Goal: Navigation & Orientation: Find specific page/section

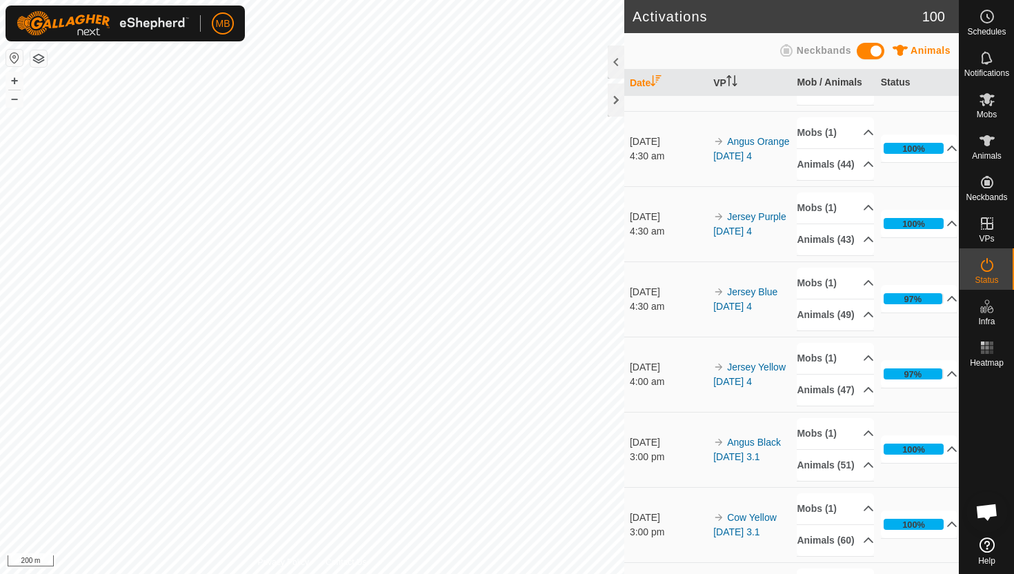
scroll to position [439, 0]
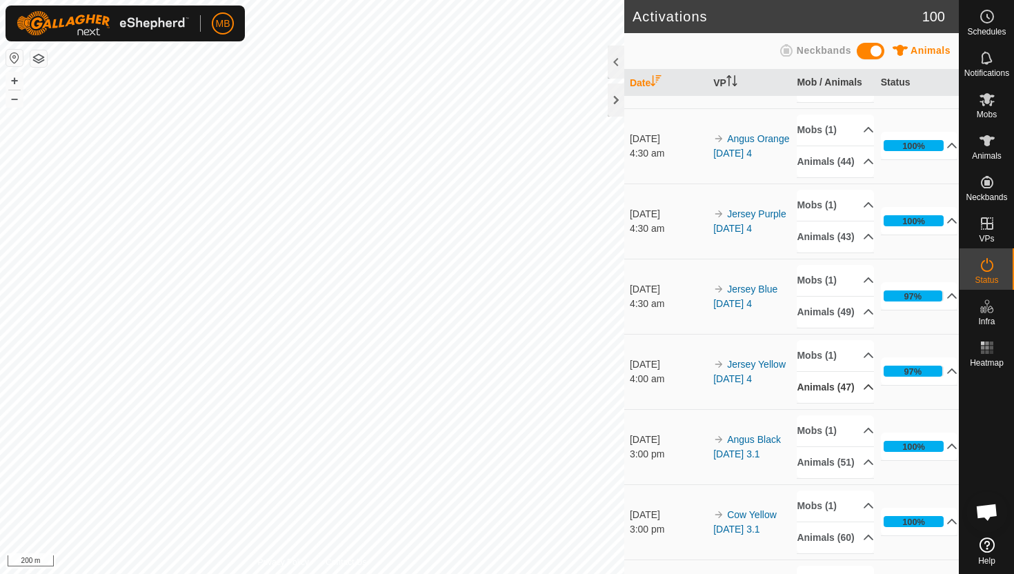
click at [863, 393] on icon at bounding box center [868, 387] width 11 height 11
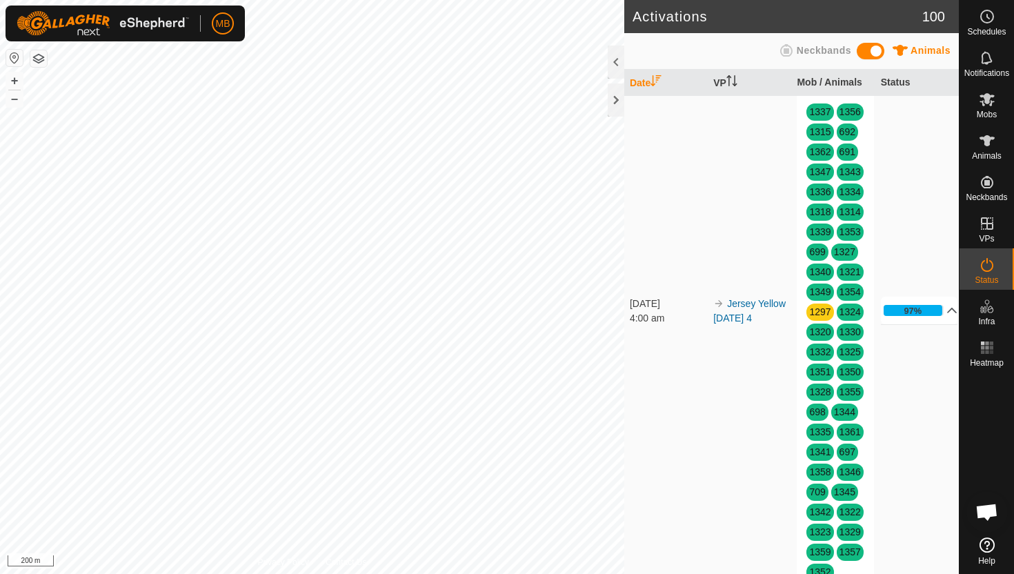
scroll to position [751, 0]
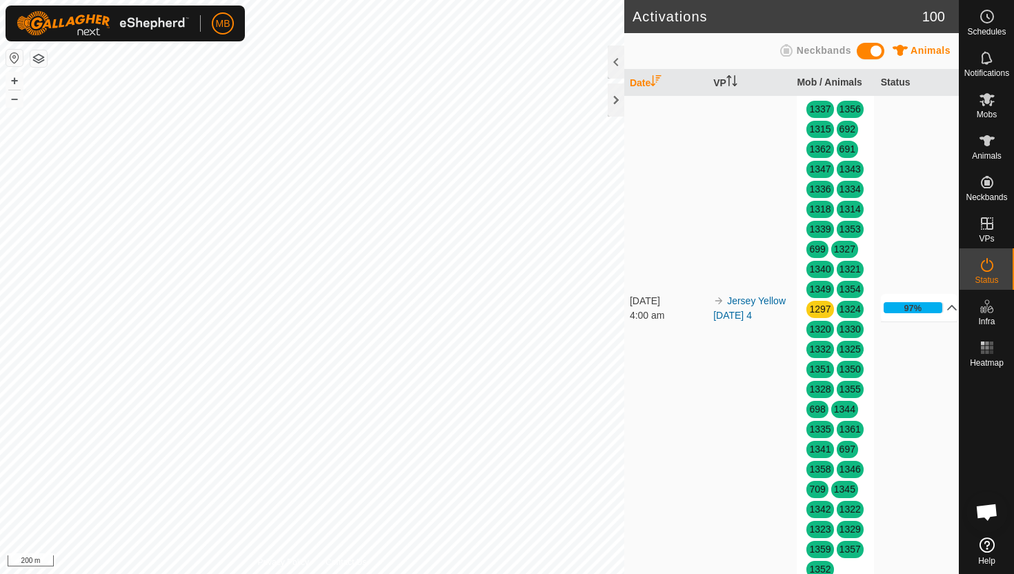
click at [861, 91] on p-accordion-header "Animals (47)" at bounding box center [835, 75] width 77 height 31
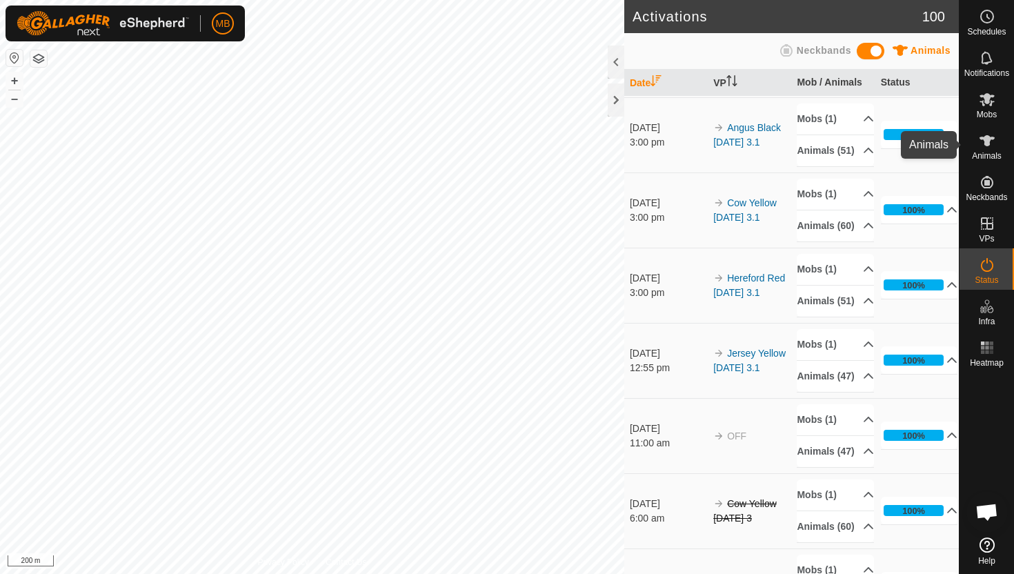
click at [984, 144] on icon at bounding box center [987, 141] width 17 height 17
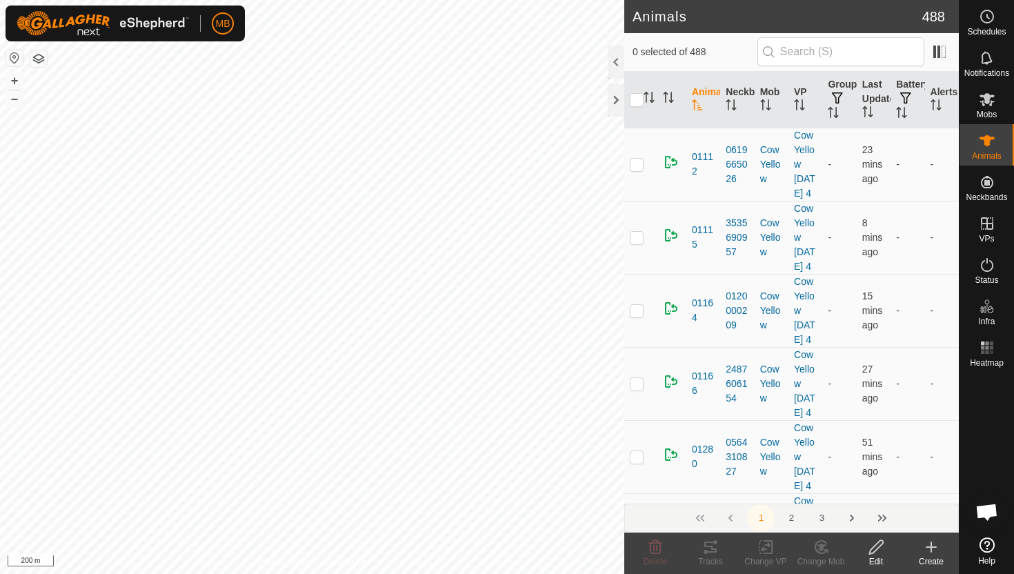
click at [621, 59] on div at bounding box center [616, 62] width 17 height 33
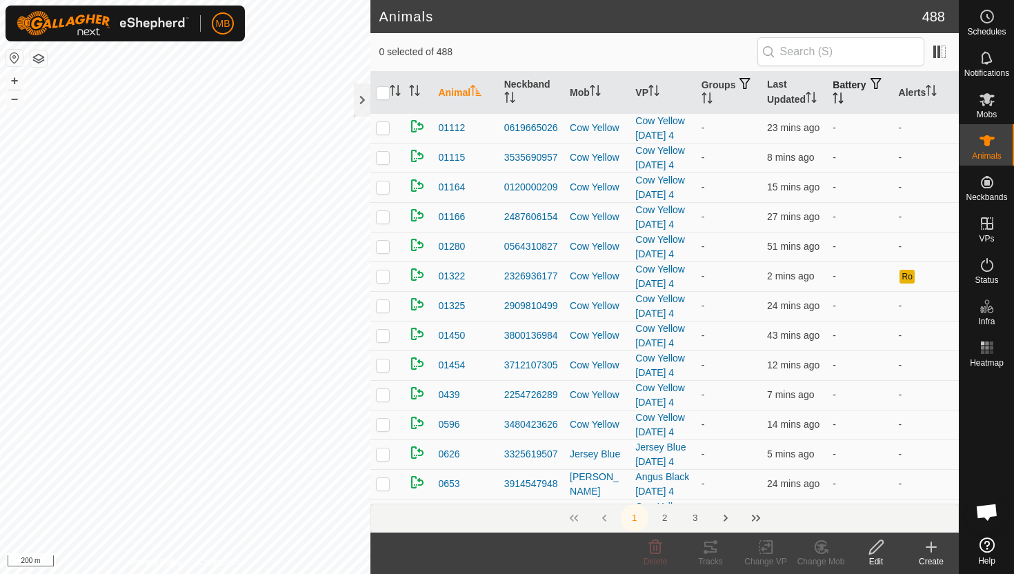
click at [844, 94] on icon "Activate to sort" at bounding box center [838, 97] width 11 height 11
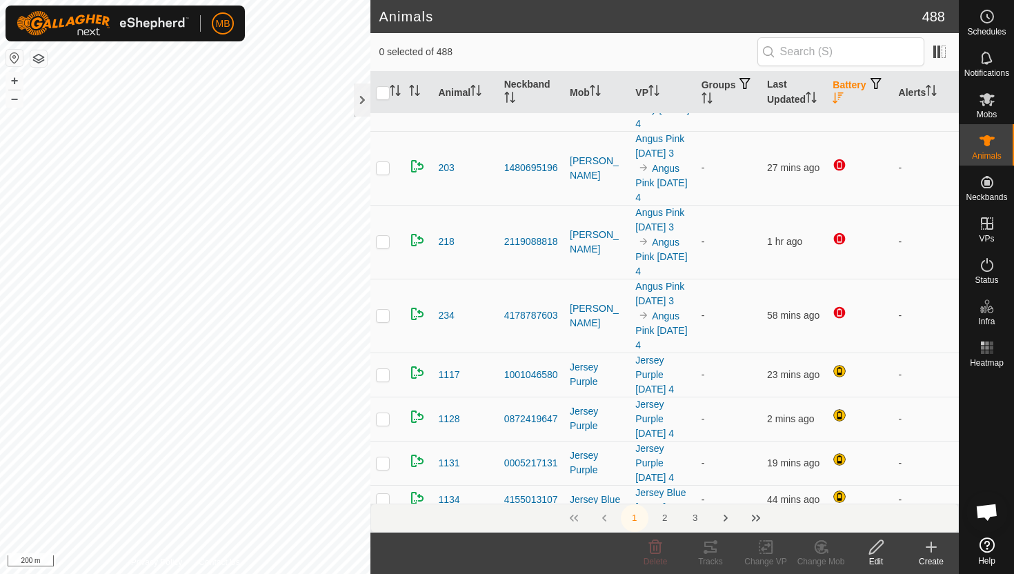
scroll to position [392, 0]
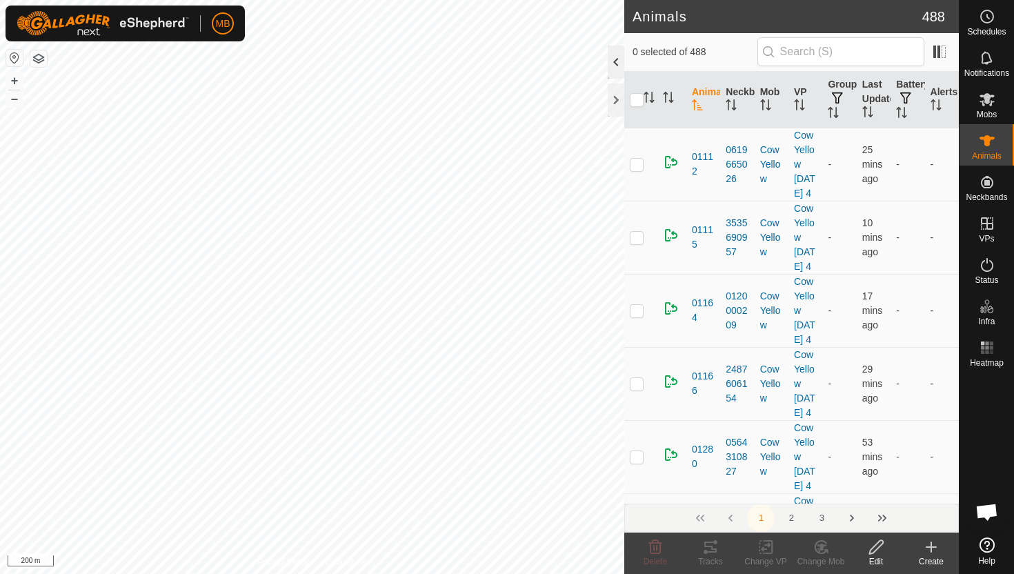
click at [611, 63] on div at bounding box center [616, 62] width 17 height 33
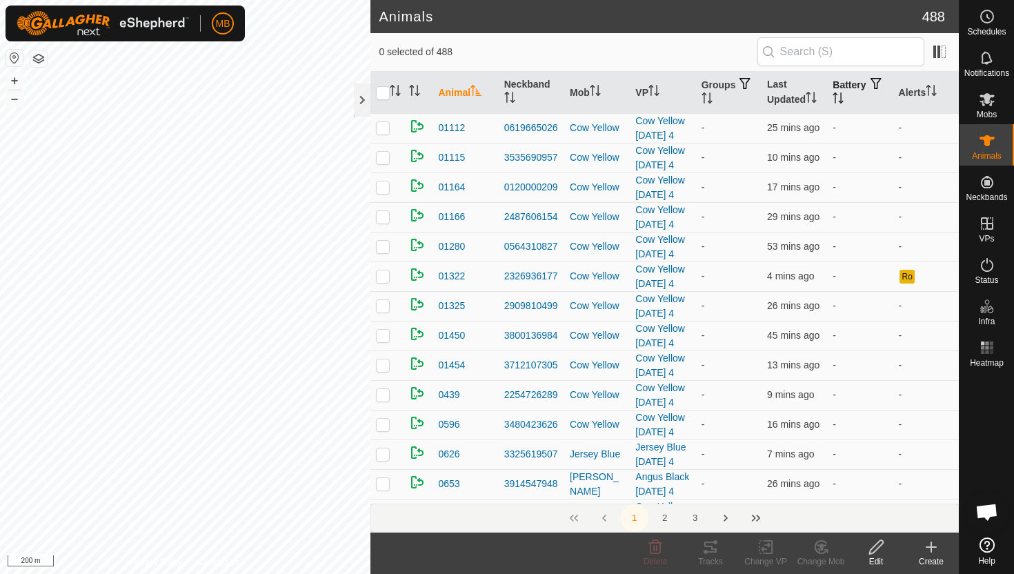
click at [844, 95] on icon "Activate to sort" at bounding box center [838, 97] width 11 height 11
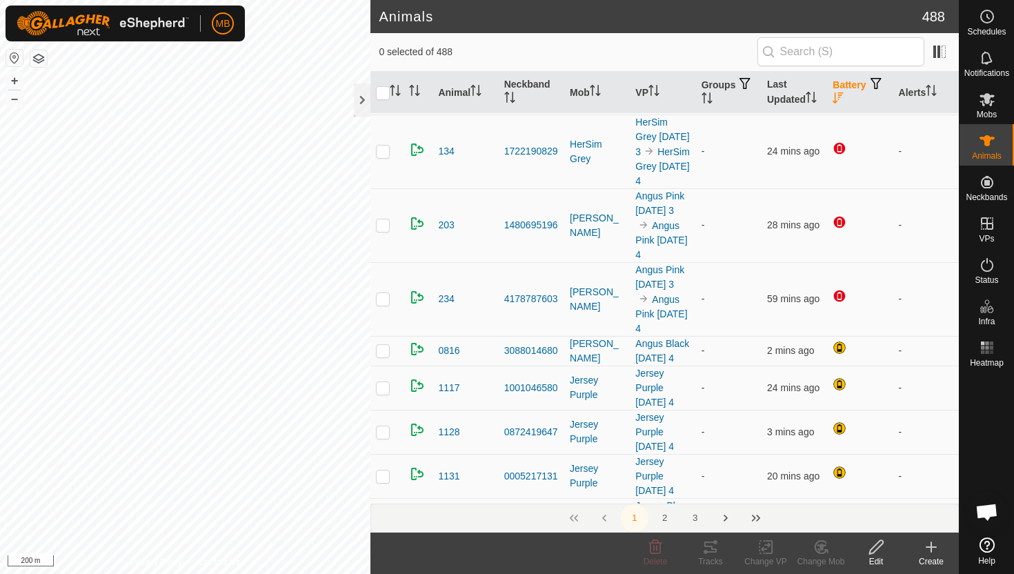
scroll to position [329, 0]
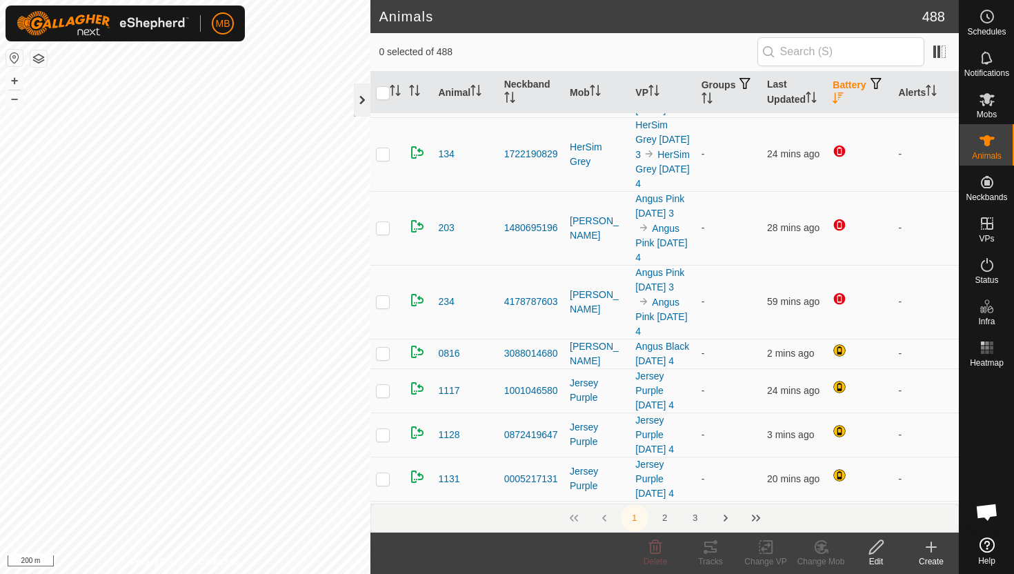
click at [364, 97] on div at bounding box center [362, 100] width 17 height 33
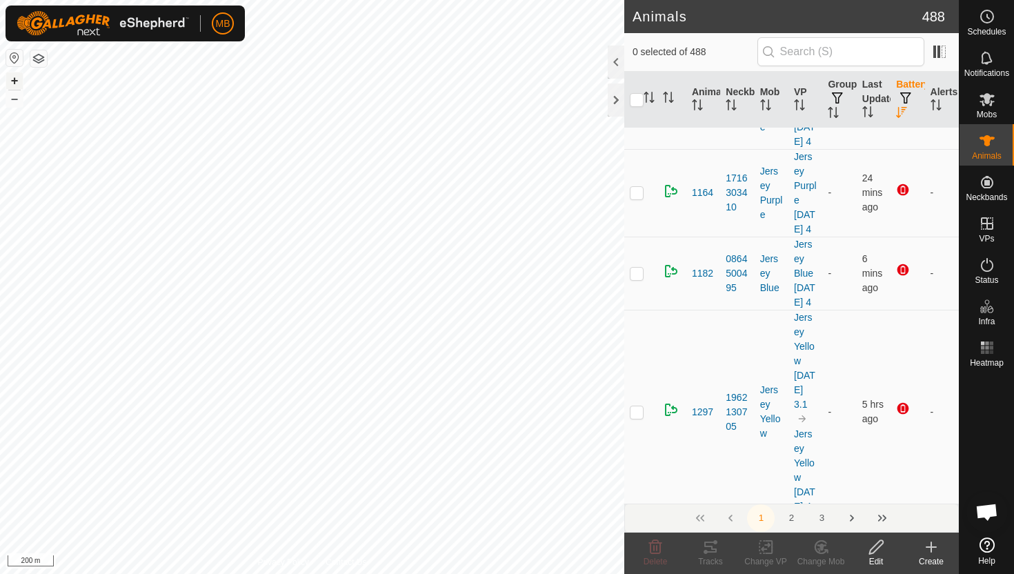
click at [15, 78] on button "+" at bounding box center [14, 80] width 17 height 17
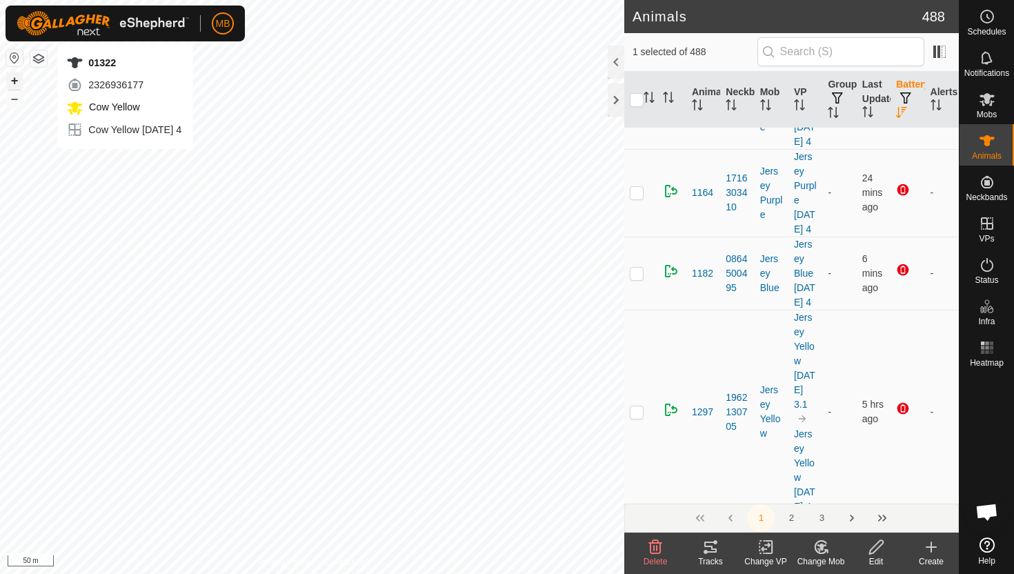
checkbox input "false"
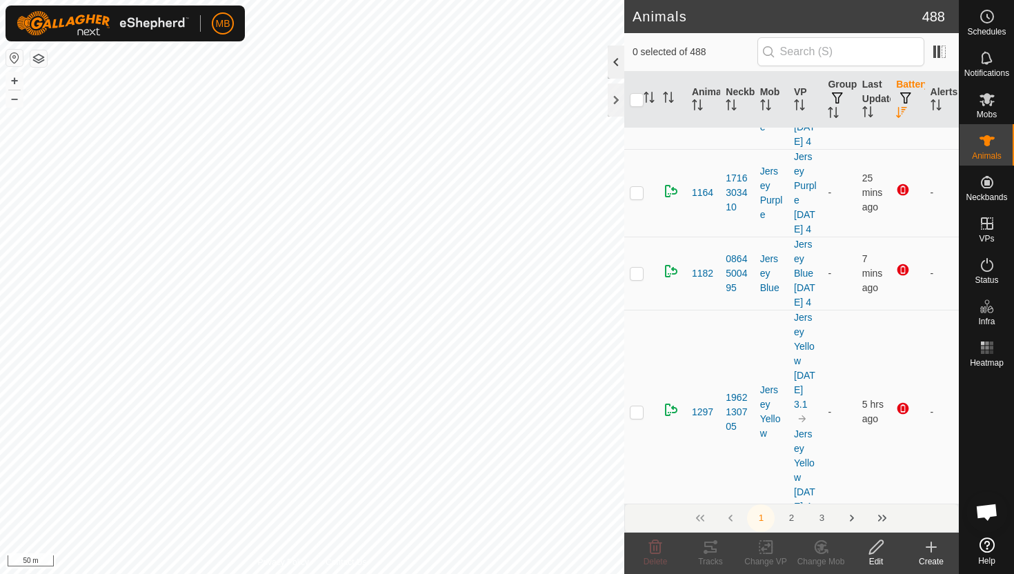
click at [614, 63] on div at bounding box center [616, 62] width 17 height 33
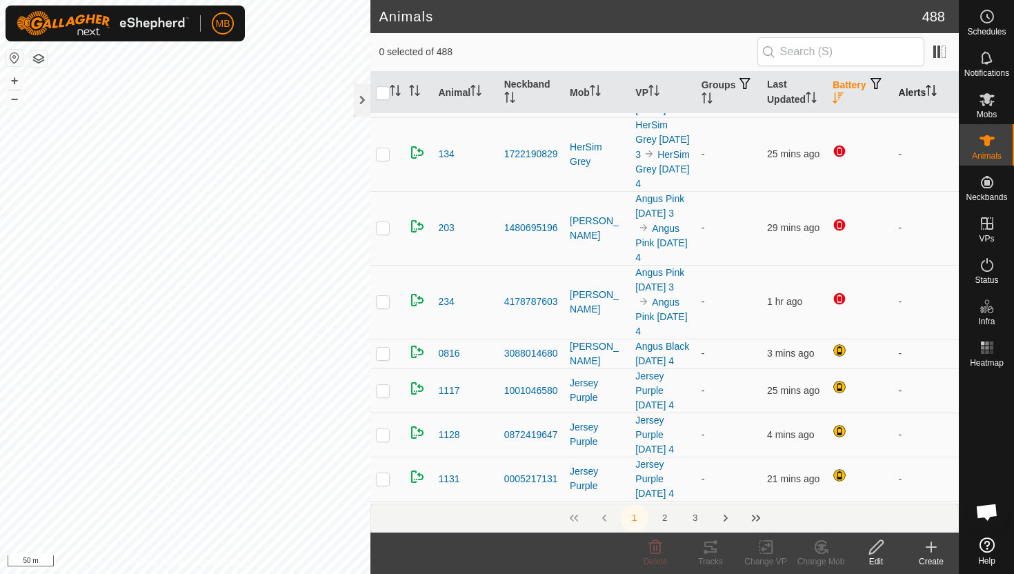
click at [930, 90] on icon "Activate to sort" at bounding box center [931, 90] width 11 height 11
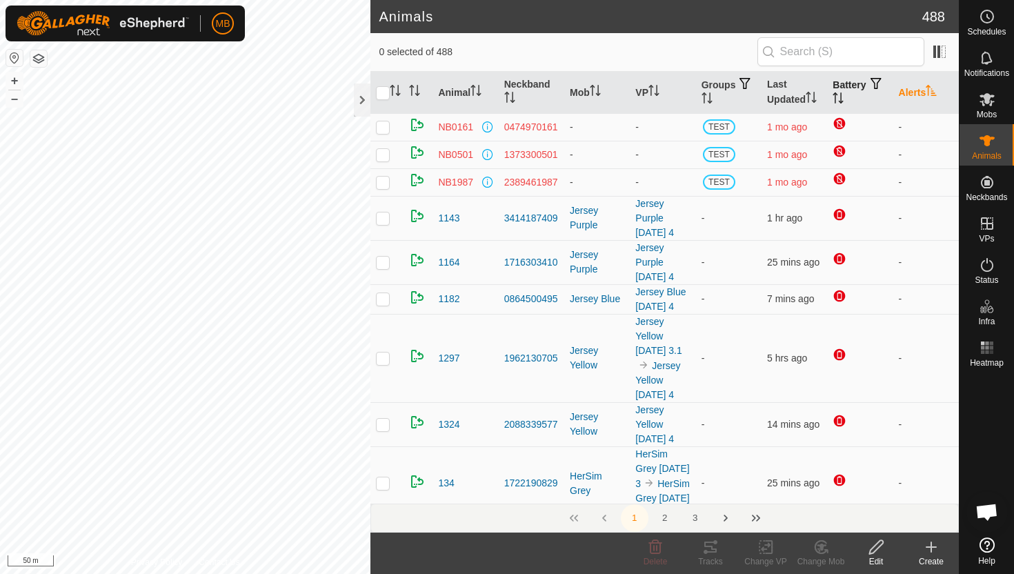
click at [930, 90] on icon "Activate to sort" at bounding box center [931, 90] width 11 height 11
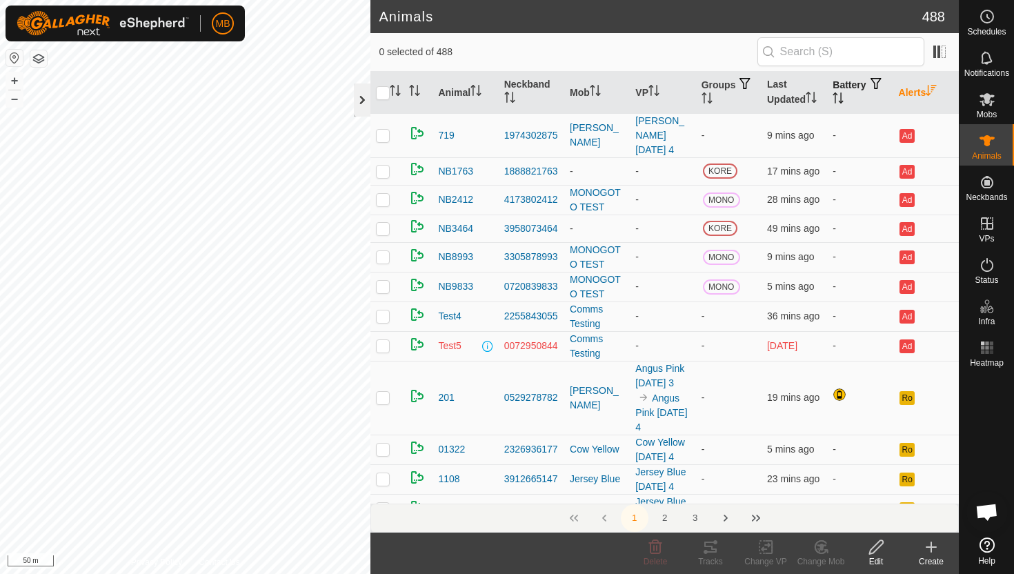
click at [364, 99] on div at bounding box center [362, 100] width 17 height 33
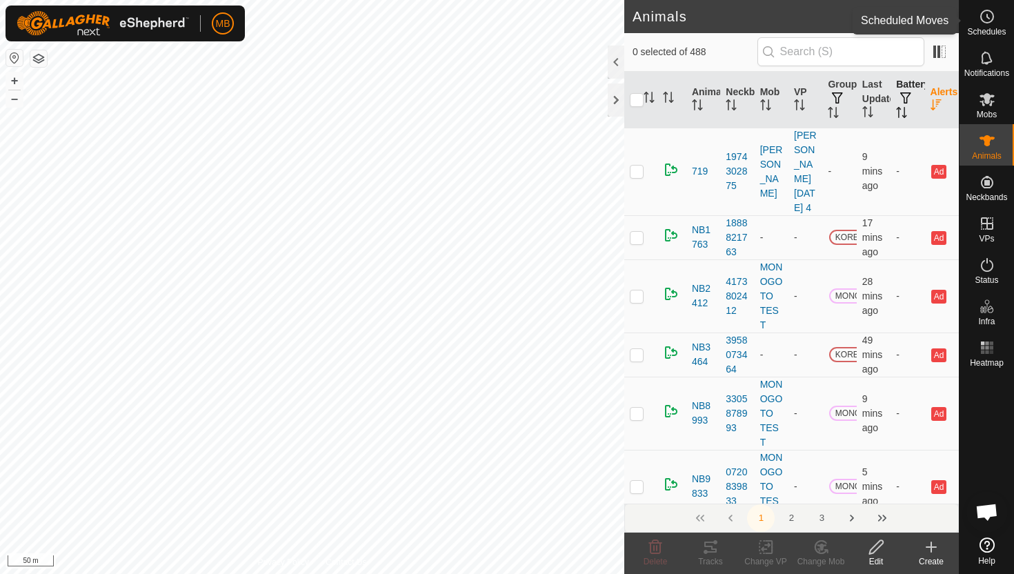
click at [990, 25] on es-schedule-vp-svg-icon at bounding box center [987, 17] width 25 height 22
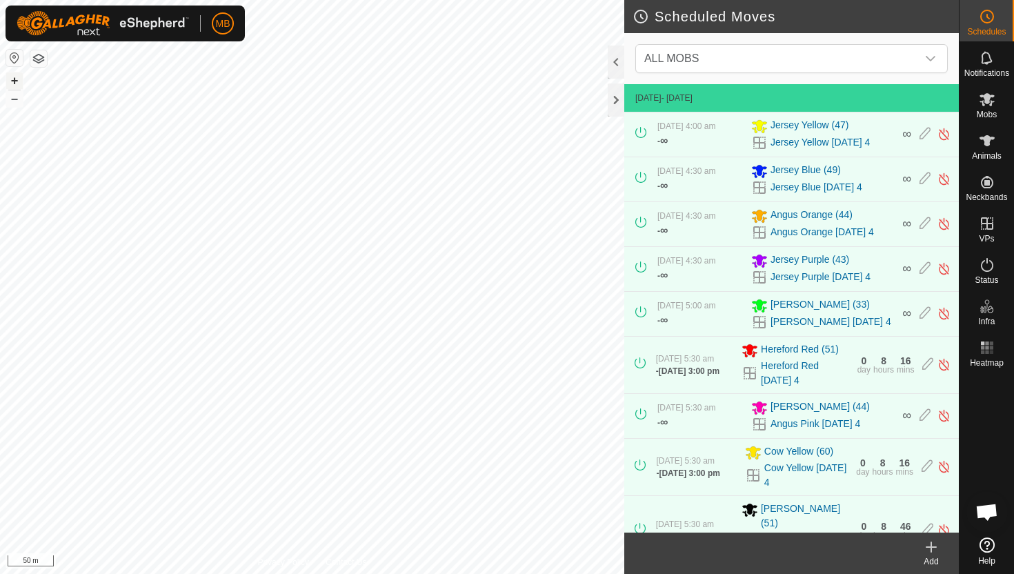
click at [11, 81] on button "+" at bounding box center [14, 80] width 17 height 17
click at [14, 95] on button "–" at bounding box center [14, 98] width 17 height 17
click at [18, 93] on button "–" at bounding box center [14, 98] width 17 height 17
click at [184, 0] on html "MB Schedules Notifications Mobs Animals Neckbands VPs Status Infra Heatmap Help…" at bounding box center [507, 287] width 1014 height 574
